Goal: Check status: Check status

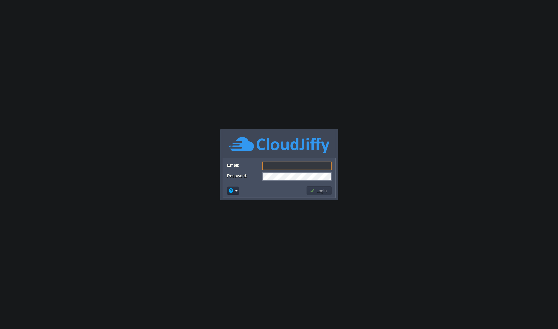
type input "[EMAIL_ADDRESS][DOMAIN_NAME]"
click at [319, 190] on button "Login" at bounding box center [318, 191] width 19 height 6
click at [316, 189] on button "Login" at bounding box center [318, 191] width 19 height 6
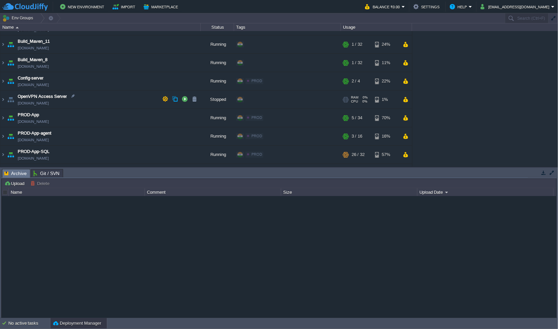
scroll to position [22, 0]
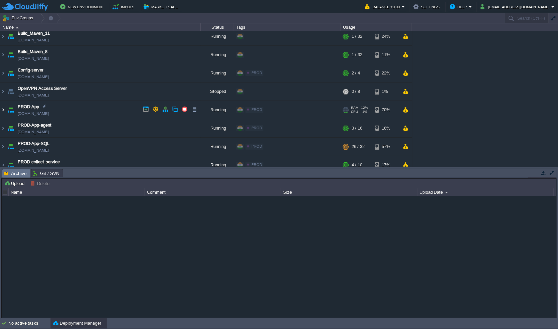
click at [3, 108] on img at bounding box center [2, 110] width 5 height 18
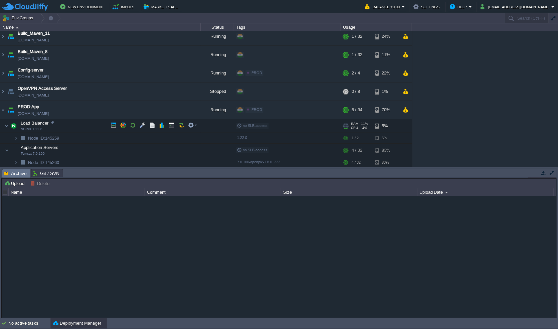
scroll to position [44, 0]
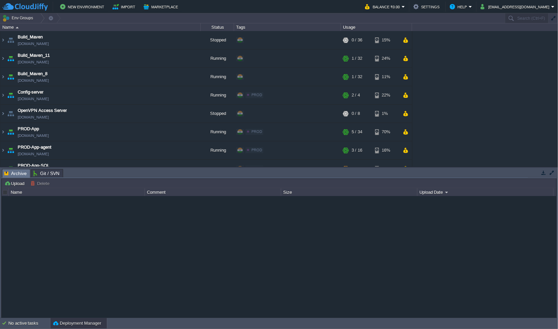
click at [76, 319] on div "Deployment Manager" at bounding box center [78, 323] width 56 height 11
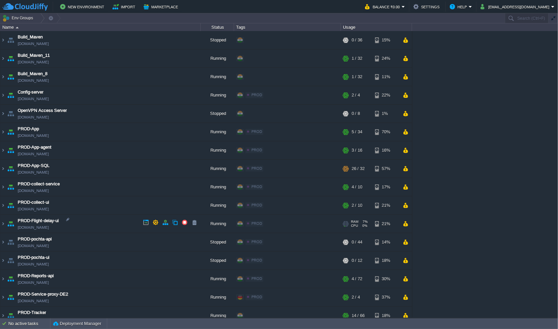
scroll to position [205, 0]
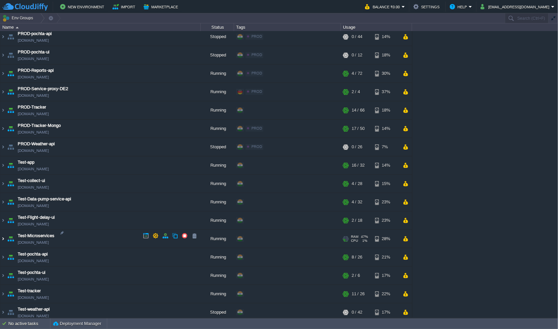
click at [3, 236] on img at bounding box center [2, 239] width 5 height 18
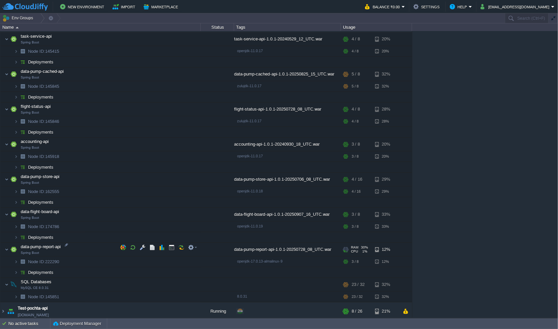
scroll to position [405, 0]
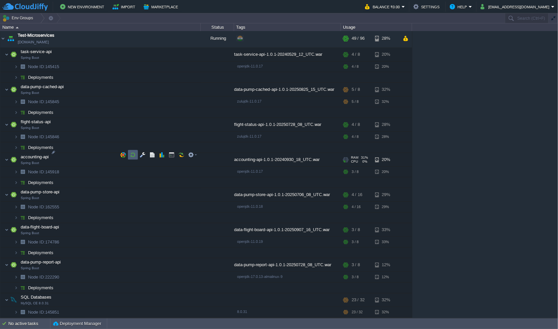
click at [134, 154] on button "button" at bounding box center [133, 155] width 6 height 6
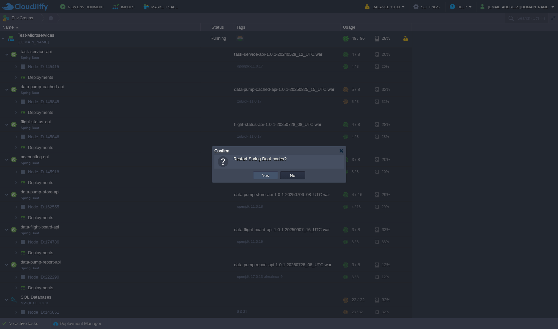
click at [260, 174] on button "Yes" at bounding box center [265, 175] width 11 height 6
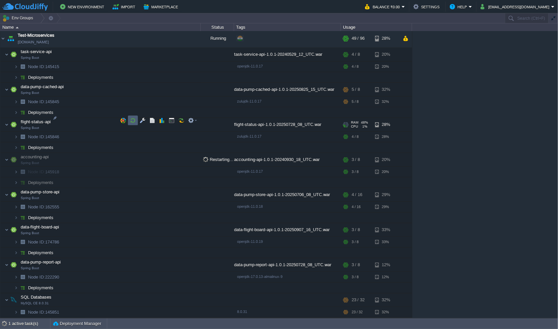
click at [134, 122] on button "button" at bounding box center [133, 120] width 6 height 6
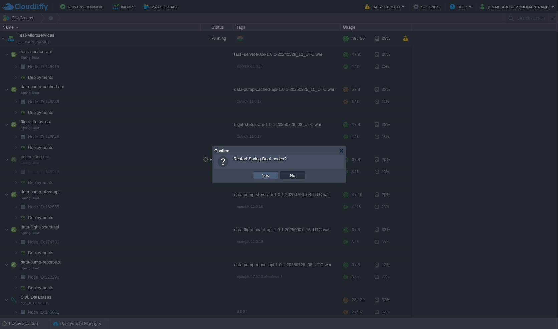
click at [256, 175] on td "Yes" at bounding box center [265, 175] width 25 height 8
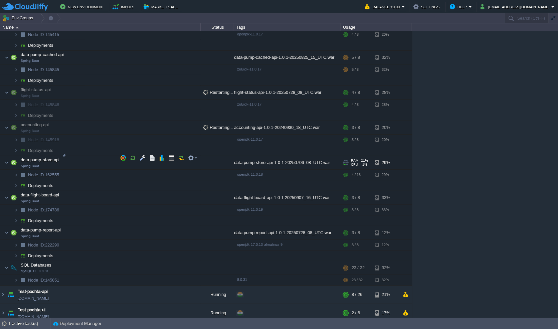
scroll to position [472, 0]
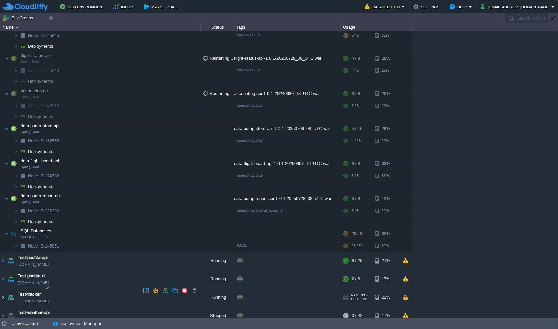
click at [3, 292] on img at bounding box center [2, 297] width 5 height 18
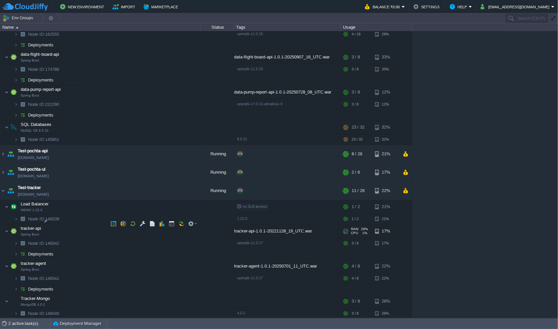
scroll to position [588, 0]
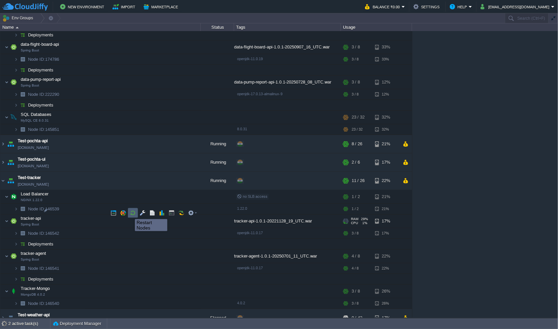
click at [130, 213] on button "button" at bounding box center [133, 213] width 6 height 6
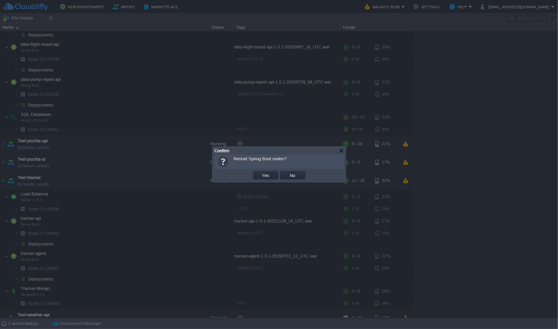
click at [263, 179] on td "Yes" at bounding box center [265, 175] width 25 height 8
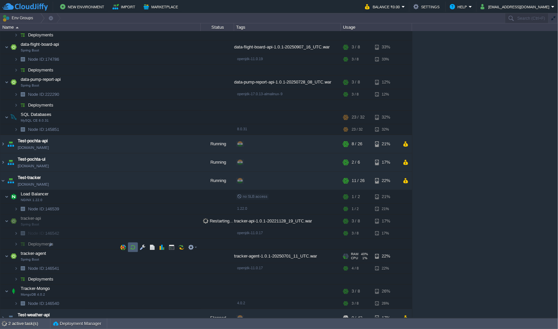
click at [135, 246] on button "button" at bounding box center [133, 247] width 6 height 6
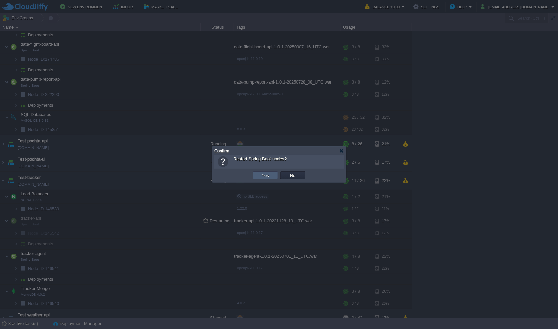
drag, startPoint x: 266, startPoint y: 177, endPoint x: 260, endPoint y: 178, distance: 6.7
click at [266, 177] on button "Yes" at bounding box center [265, 175] width 11 height 6
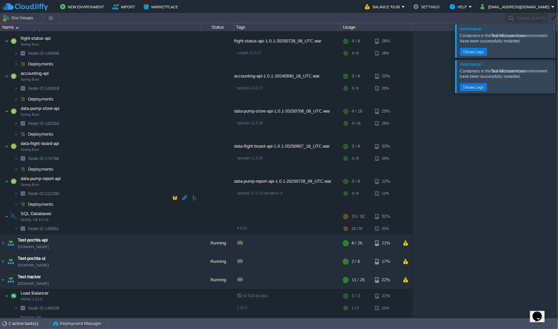
scroll to position [519, 0]
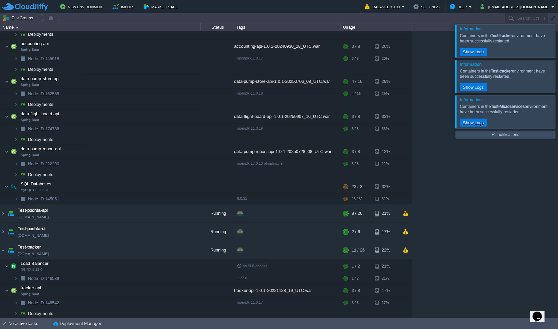
click at [519, 136] on button "+1 notifications" at bounding box center [505, 134] width 31 height 6
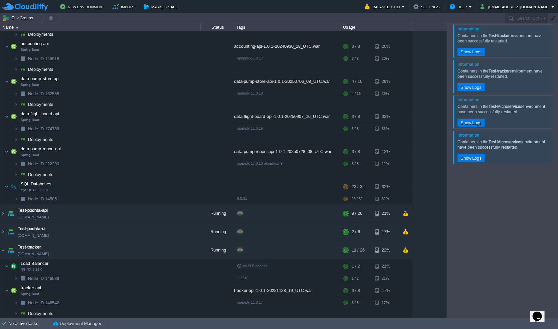
click at [557, 35] on div at bounding box center [563, 40] width 0 height 33
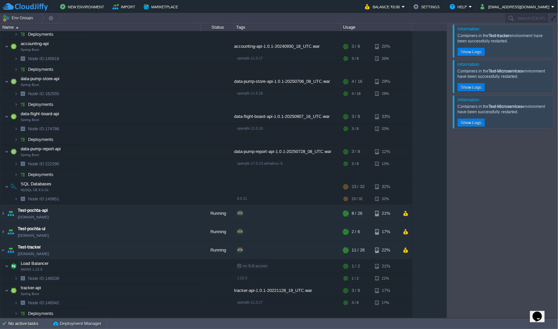
click at [557, 37] on div at bounding box center [563, 40] width 0 height 33
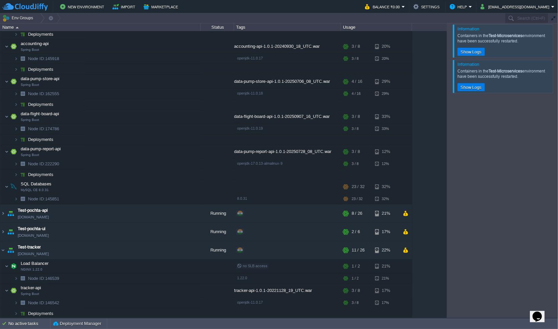
click at [557, 39] on div at bounding box center [563, 40] width 0 height 33
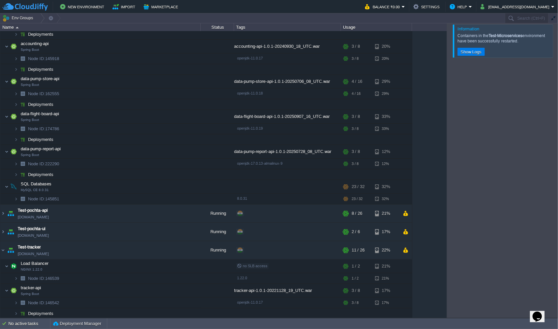
click at [557, 42] on div at bounding box center [563, 40] width 0 height 33
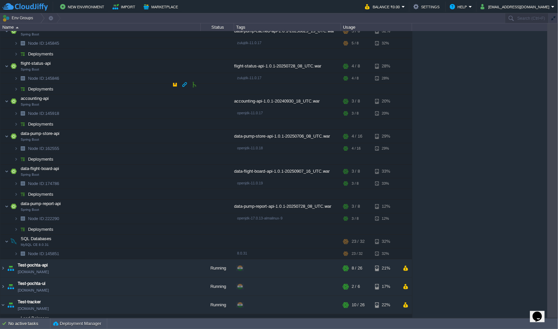
scroll to position [452, 0]
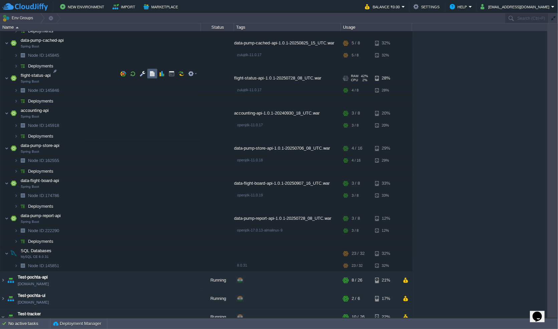
click at [156, 74] on td at bounding box center [152, 74] width 10 height 10
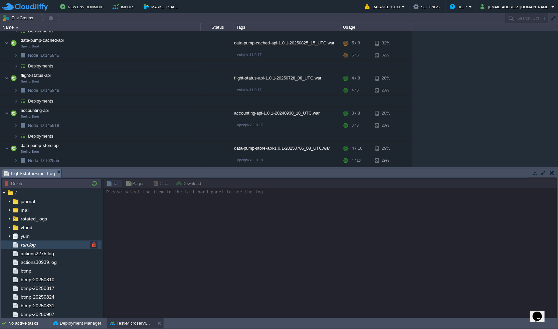
click at [43, 245] on div "run.log" at bounding box center [51, 244] width 100 height 9
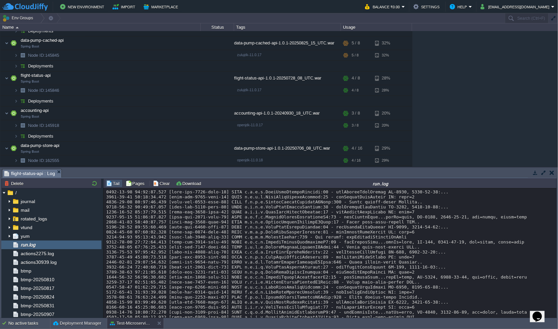
scroll to position [5405, 0]
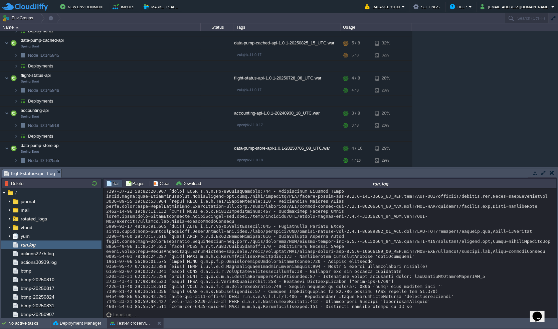
click at [61, 173] on em "flight-status-api : Log" at bounding box center [32, 173] width 57 height 8
